Goal: Task Accomplishment & Management: Manage account settings

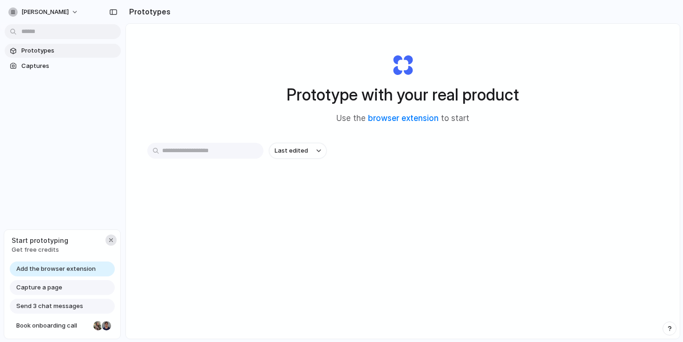
click at [111, 239] on div "button" at bounding box center [110, 239] width 7 height 7
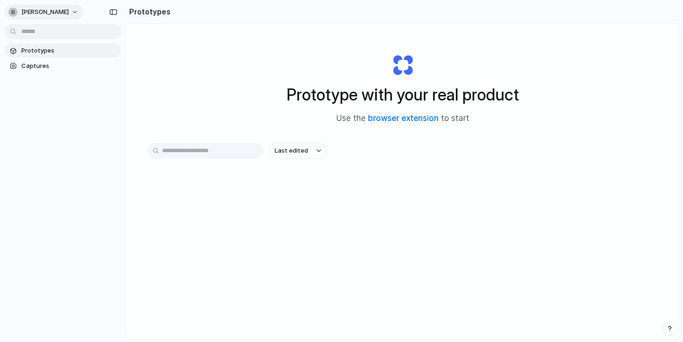
click at [55, 13] on button "hugo-girao" at bounding box center [44, 12] width 79 height 15
click at [40, 34] on span "Settings" at bounding box center [34, 32] width 26 height 9
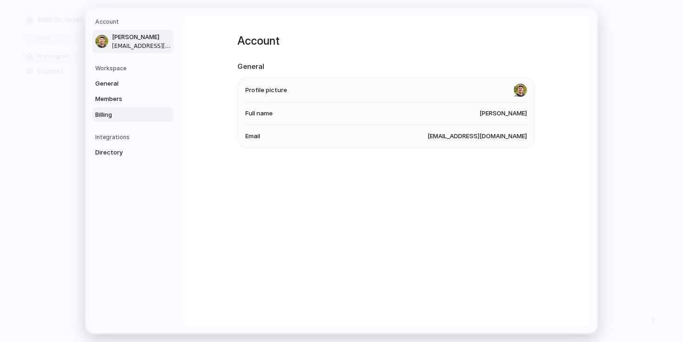
click at [106, 113] on span "Billing" at bounding box center [124, 114] width 59 height 9
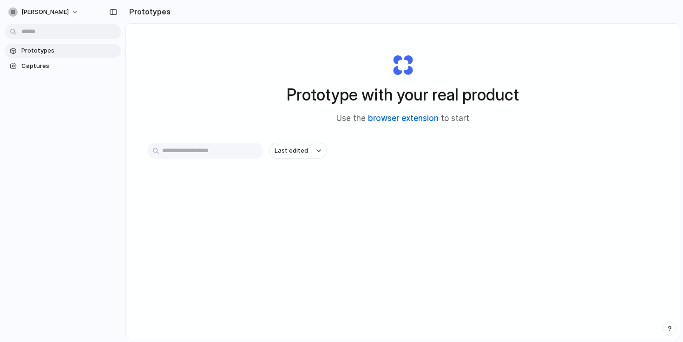
click at [390, 121] on link "browser extension" at bounding box center [403, 117] width 71 height 9
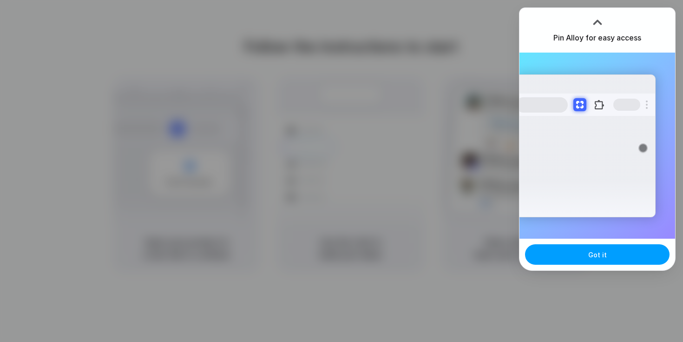
click at [586, 264] on button "Got it" at bounding box center [597, 254] width 145 height 20
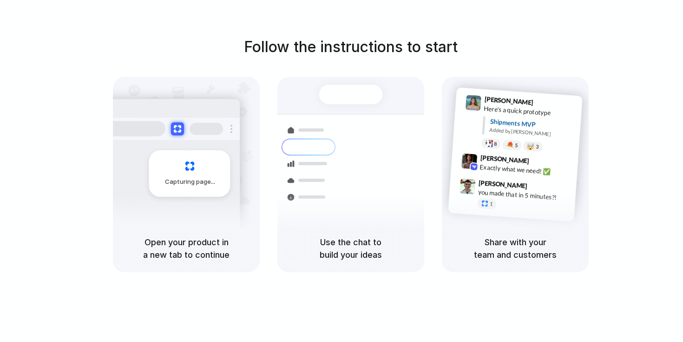
click at [185, 180] on span "Capturing page" at bounding box center [191, 181] width 52 height 9
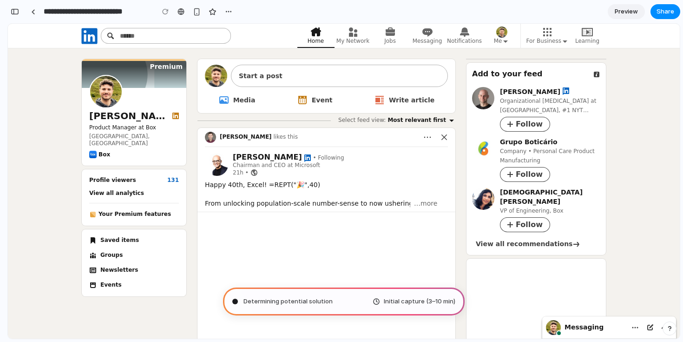
type input "**********"
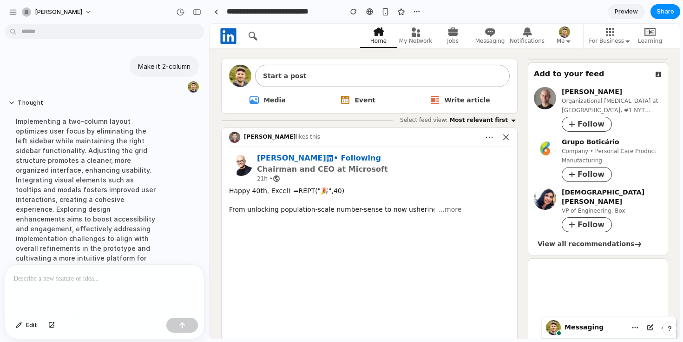
scroll to position [68, 0]
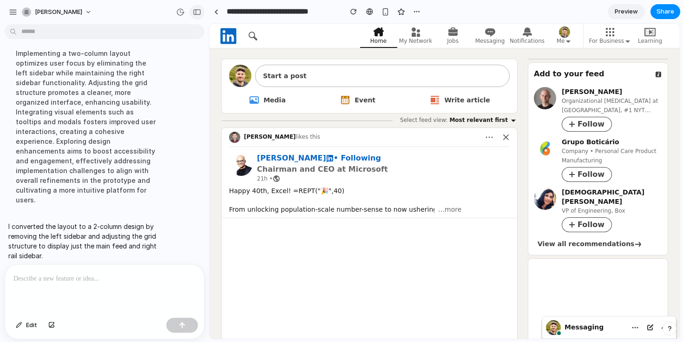
click at [196, 12] on div "button" at bounding box center [197, 12] width 8 height 7
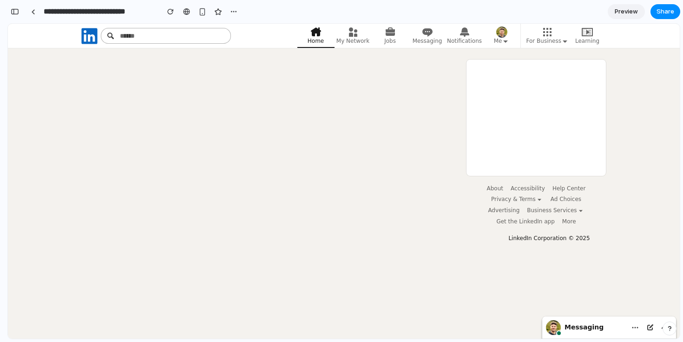
scroll to position [1730, 0]
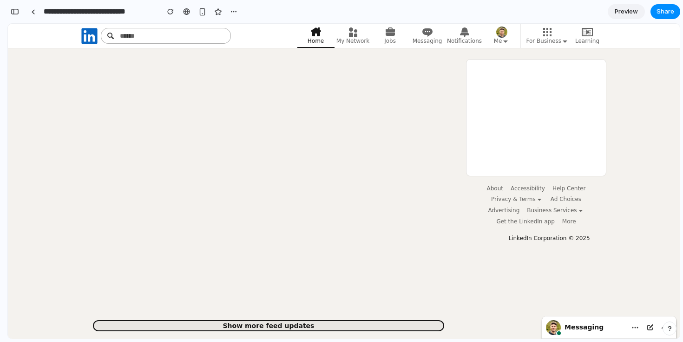
click at [281, 321] on span "Show more feed updates" at bounding box center [269, 325] width 92 height 9
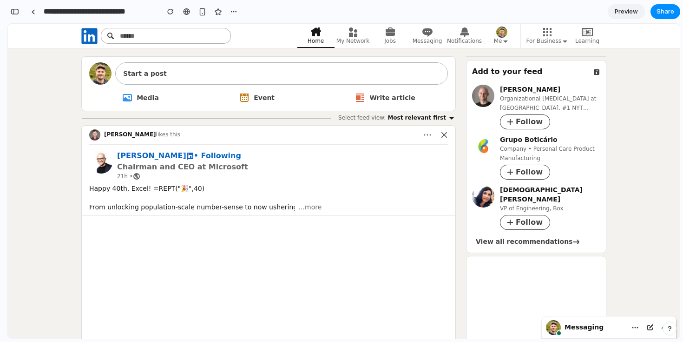
scroll to position [0, 0]
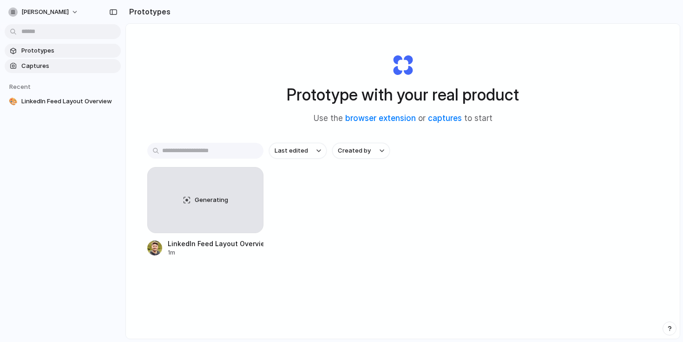
click at [60, 67] on span "Captures" at bounding box center [69, 65] width 96 height 9
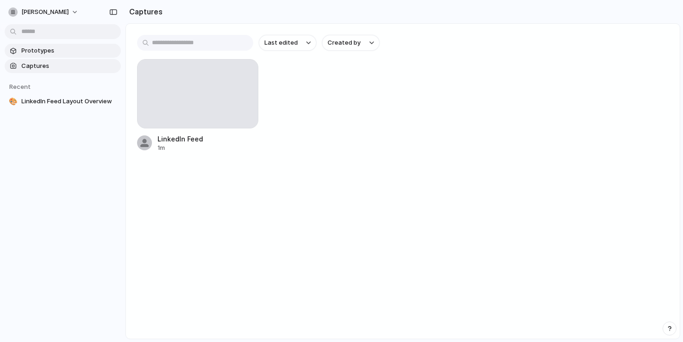
click at [63, 50] on span "Prototypes" at bounding box center [69, 50] width 96 height 9
